Goal: Find specific page/section: Find specific page/section

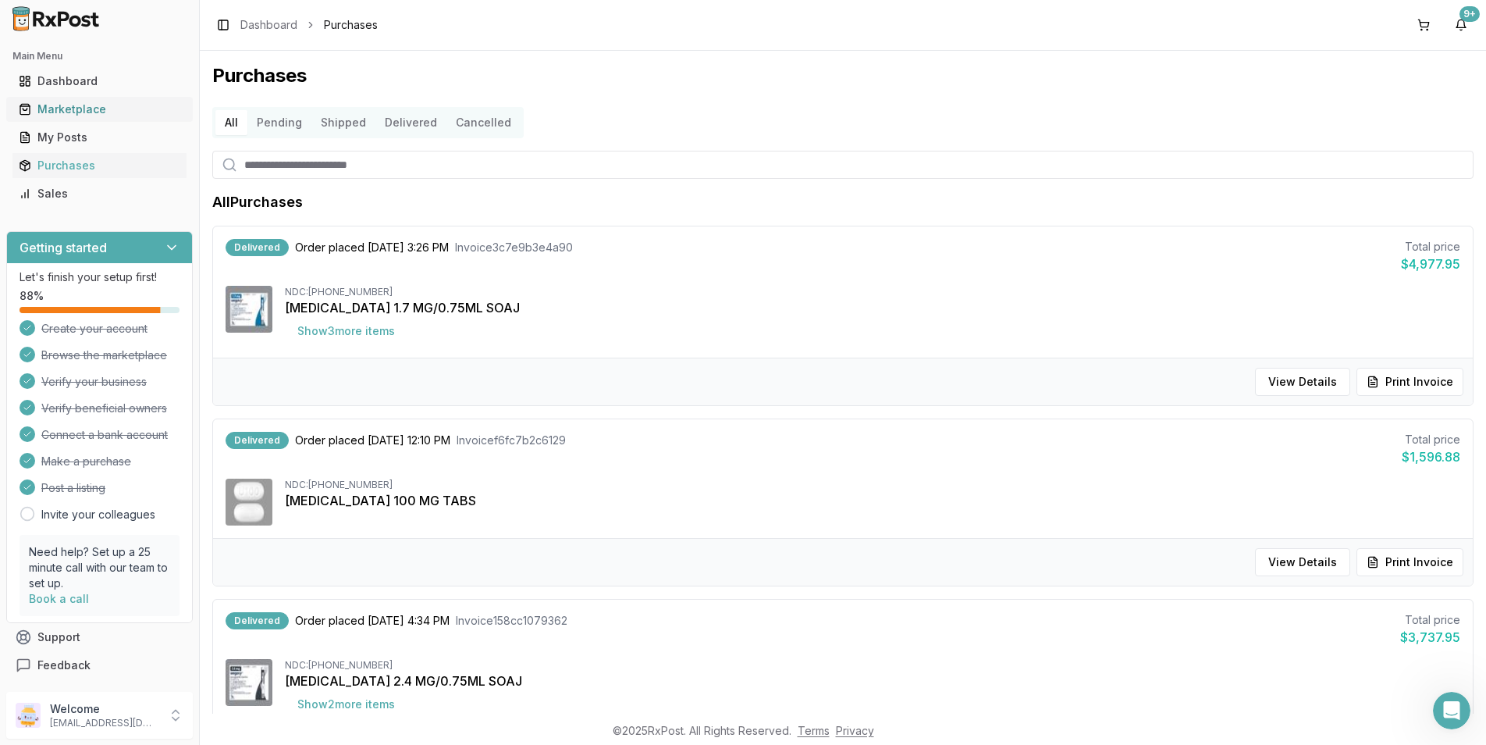
click at [52, 109] on div "Marketplace" at bounding box center [100, 109] width 162 height 16
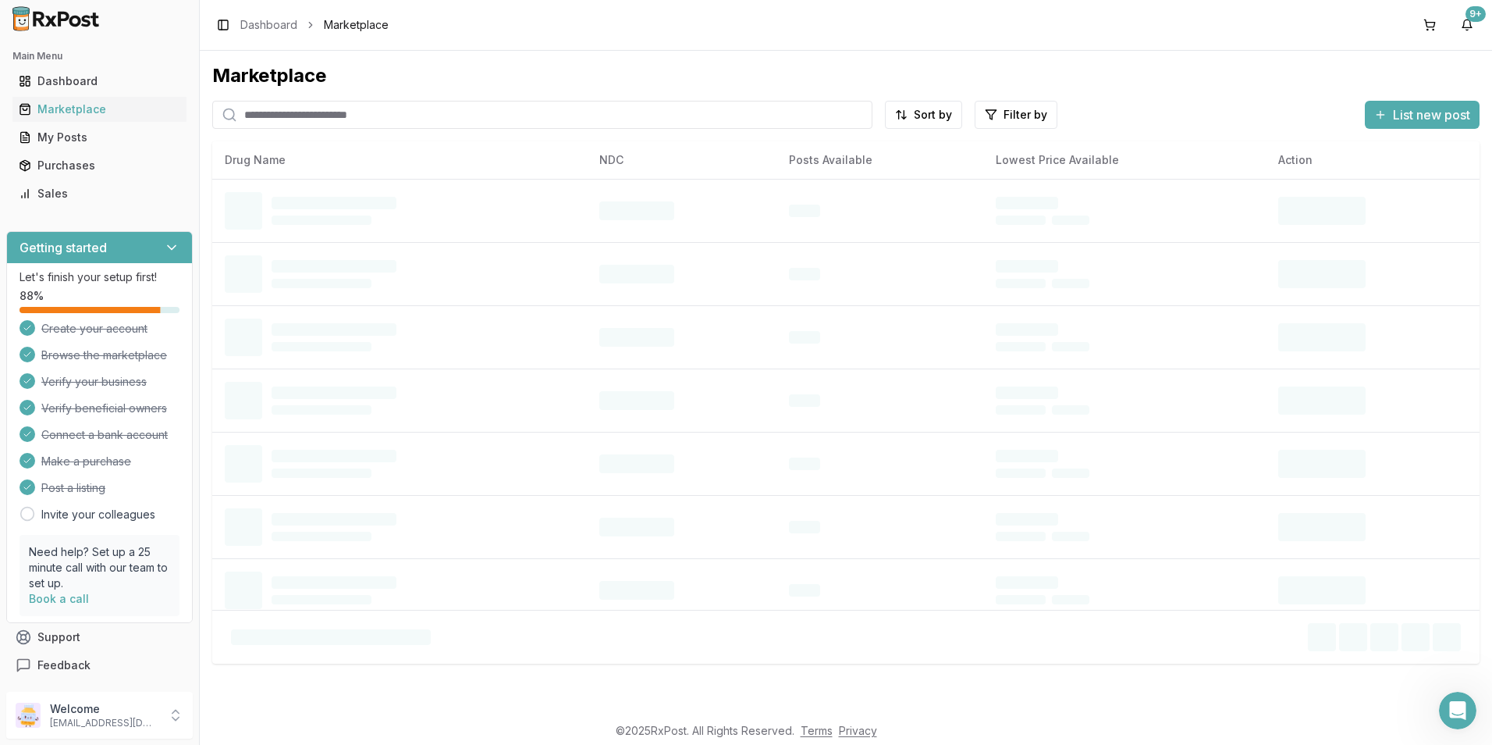
click at [375, 114] on input "search" at bounding box center [542, 115] width 660 height 28
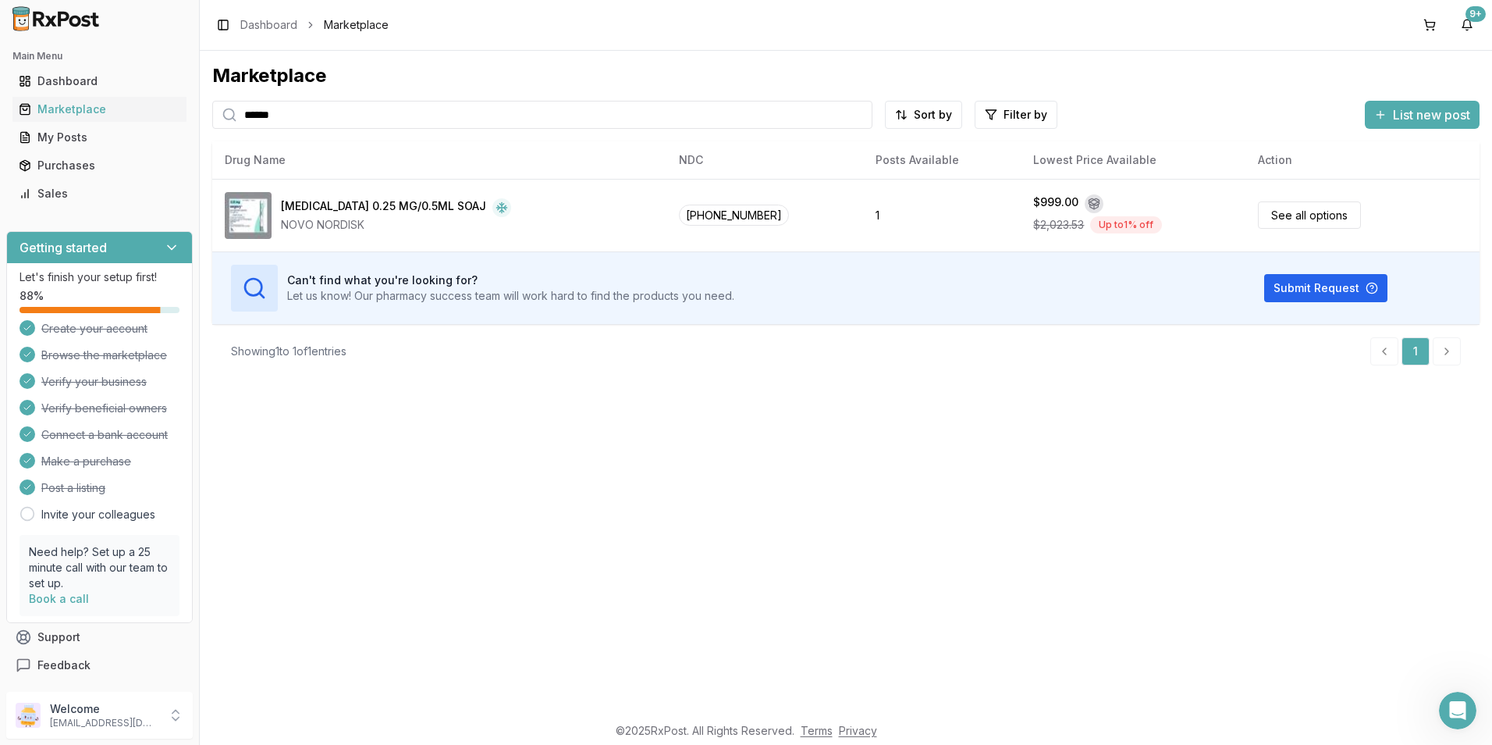
type input "******"
click at [40, 140] on div "My Posts" at bounding box center [100, 138] width 162 height 16
